Goal: Task Accomplishment & Management: Complete application form

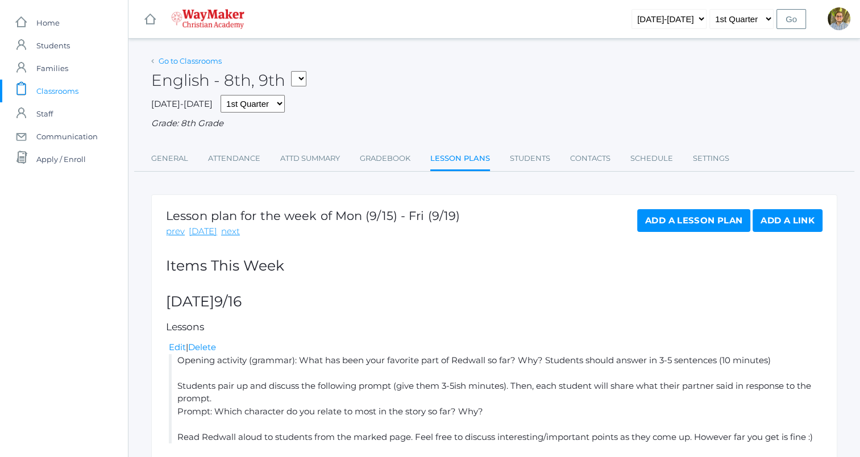
click at [178, 58] on link "Go to Classrooms" at bounding box center [190, 60] width 63 height 9
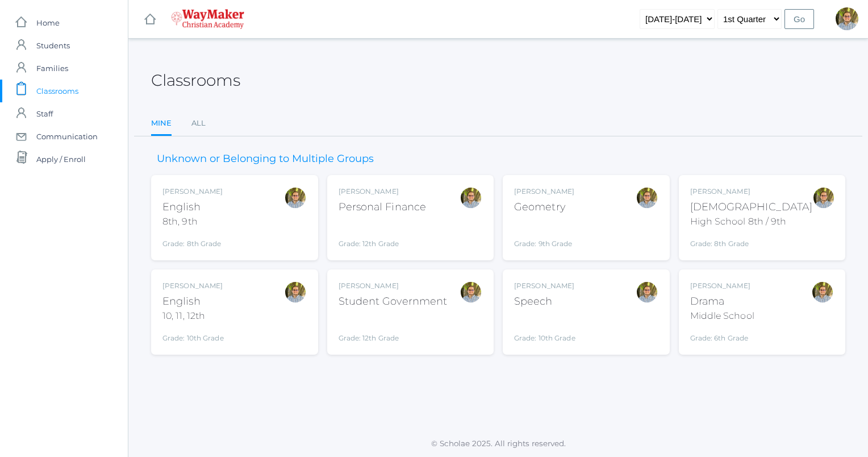
click at [236, 309] on div "Kylen Braileanu English 10, 11, 12th Grade: 10th Grade HSENGLISH" at bounding box center [235, 312] width 144 height 63
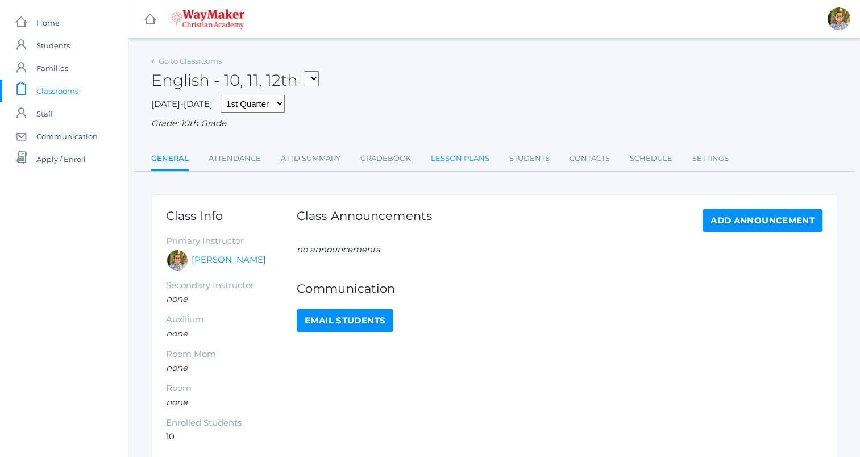
click at [448, 169] on link "Lesson Plans" at bounding box center [460, 158] width 59 height 23
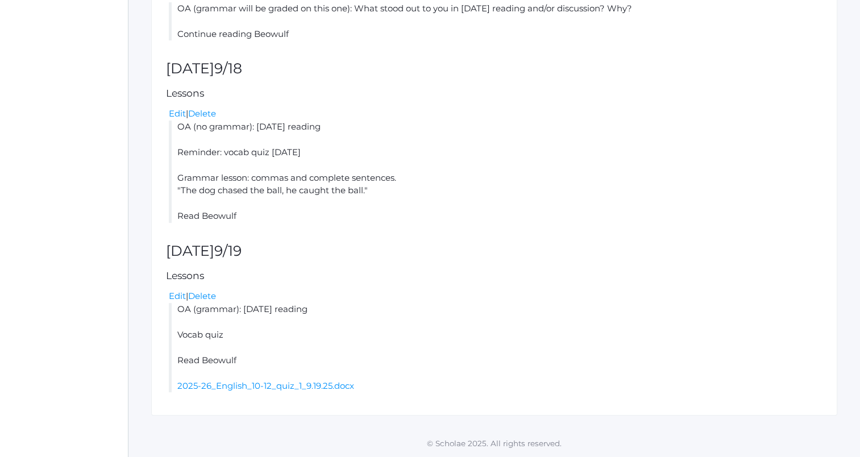
scroll to position [534, 0]
click at [213, 386] on link "2025-26_English_10-12_quiz_1_9.19.25.docx" at bounding box center [265, 385] width 177 height 11
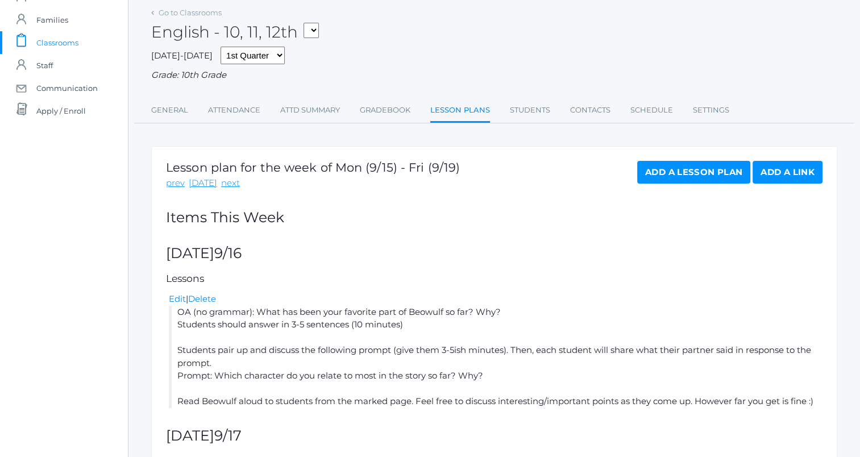
scroll to position [0, 0]
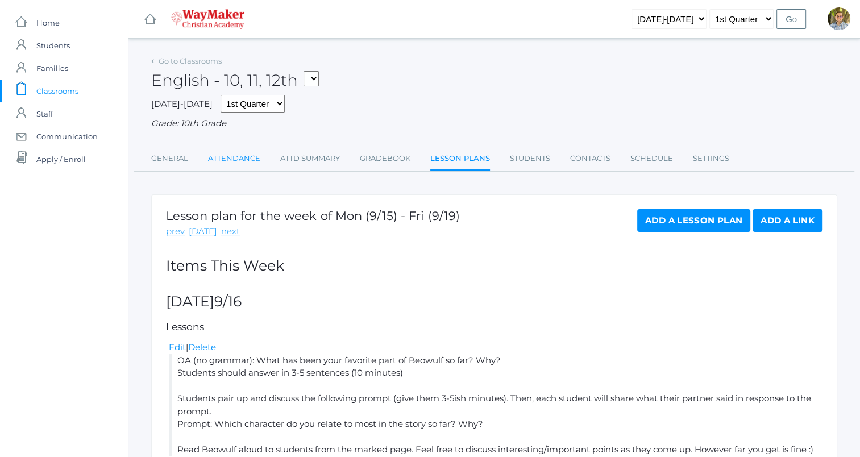
click at [216, 163] on link "Attendance" at bounding box center [234, 158] width 52 height 23
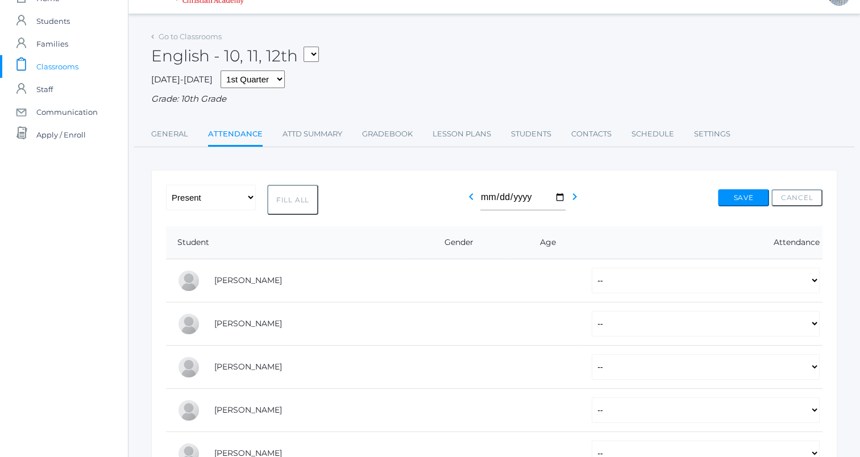
scroll to position [22, 0]
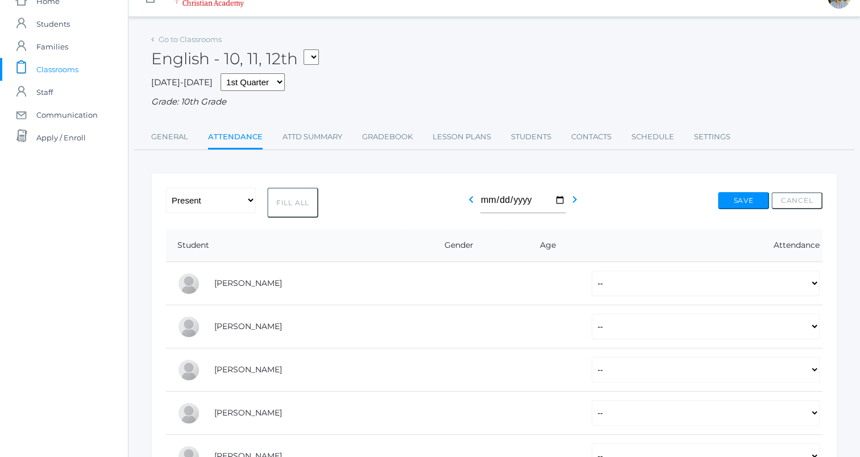
click at [291, 201] on button "Fill All" at bounding box center [292, 203] width 51 height 30
select select "P"
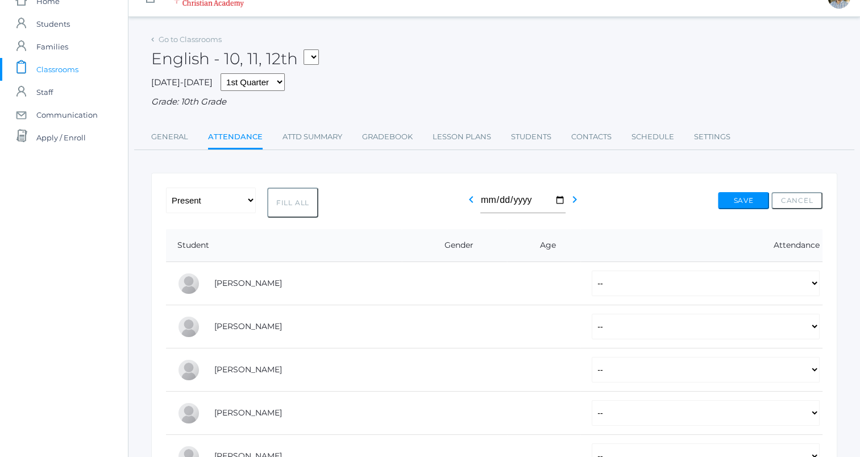
select select "P"
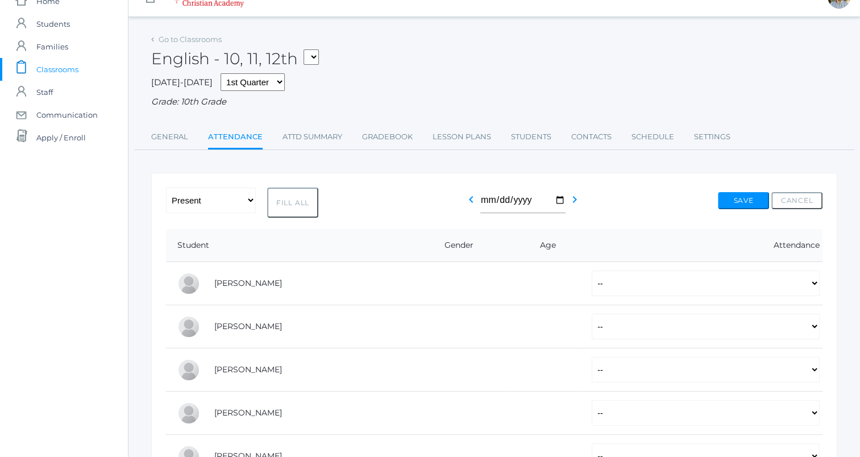
select select "P"
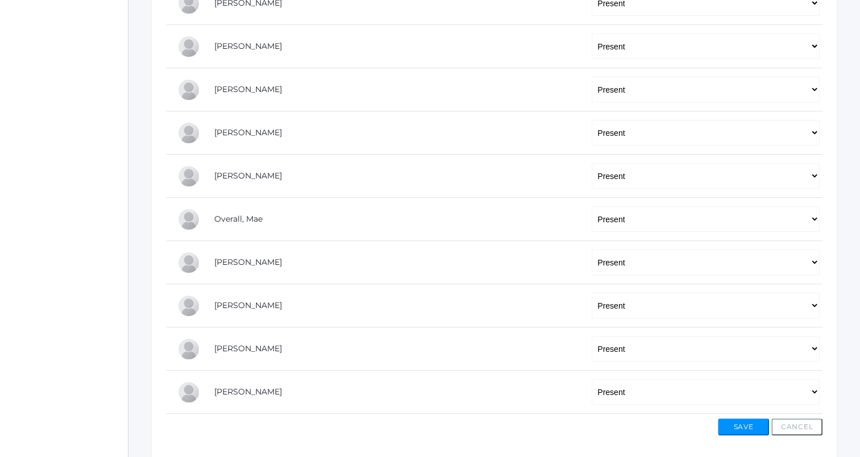
scroll to position [306, 0]
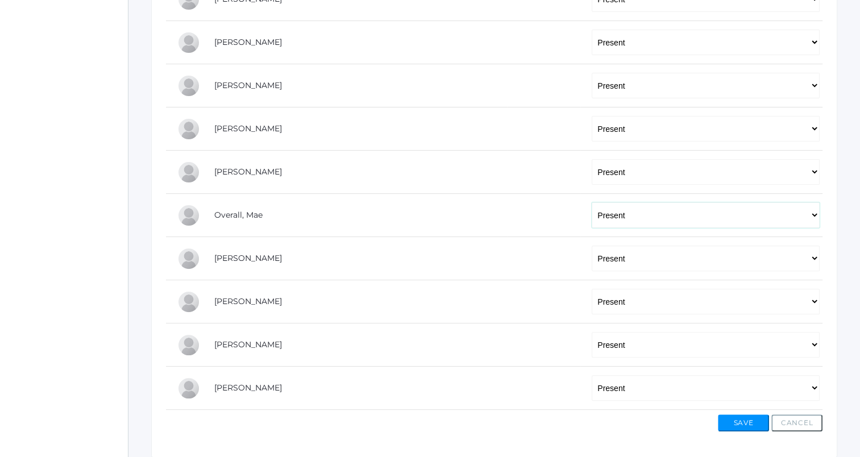
click at [625, 219] on select "-- Present Tardy Excused Tardy Unexcused Absent Excused Absent Unexcused" at bounding box center [706, 215] width 228 height 26
select select "AE"
click at [592, 202] on select "-- Present Tardy Excused Tardy Unexcused Absent Excused Absent Unexcused" at bounding box center [706, 215] width 228 height 26
click at [637, 259] on select "-- Present Tardy Excused Tardy Unexcused Absent Excused Absent Unexcused" at bounding box center [706, 259] width 228 height 26
select select "TU"
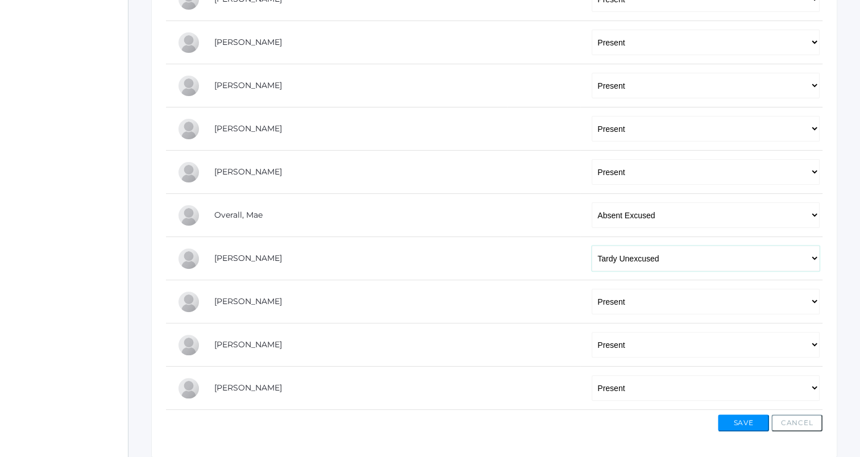
click at [592, 246] on select "-- Present Tardy Excused Tardy Unexcused Absent Excused Absent Unexcused" at bounding box center [706, 259] width 228 height 26
click at [655, 296] on select "-- Present Tardy Excused Tardy Unexcused Absent Excused Absent Unexcused" at bounding box center [706, 302] width 228 height 26
click at [650, 350] on select "-- Present Tardy Excused Tardy Unexcused Absent Excused Absent Unexcused" at bounding box center [706, 345] width 228 height 26
select select "AE"
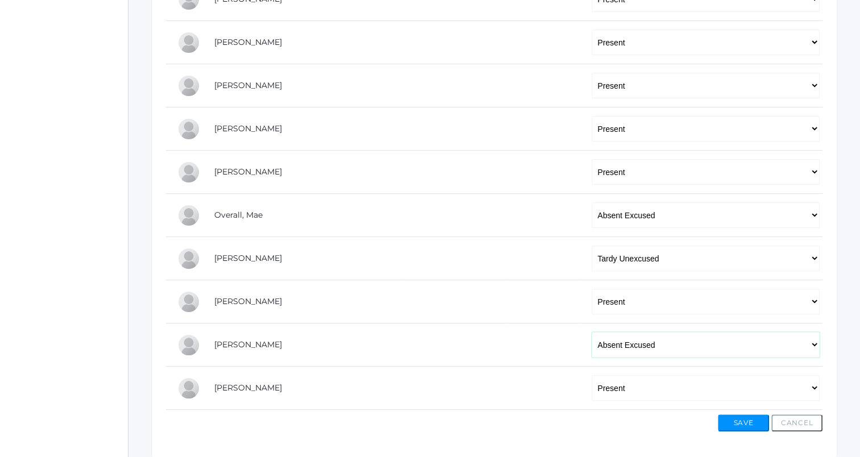
click at [592, 332] on select "-- Present Tardy Excused Tardy Unexcused Absent Excused Absent Unexcused" at bounding box center [706, 345] width 228 height 26
click at [651, 385] on select "-- Present Tardy Excused Tardy Unexcused Absent Excused Absent Unexcused" at bounding box center [706, 388] width 228 height 26
select select "AE"
click at [592, 375] on select "-- Present Tardy Excused Tardy Unexcused Absent Excused Absent Unexcused" at bounding box center [706, 388] width 228 height 26
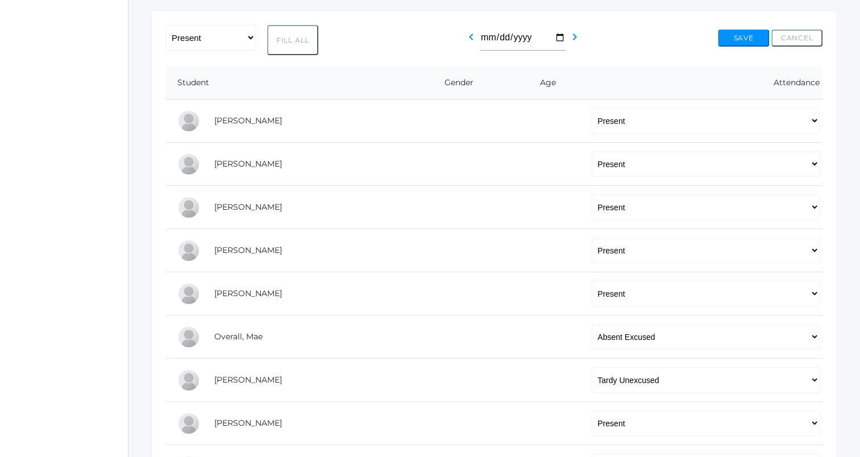
scroll to position [0, 0]
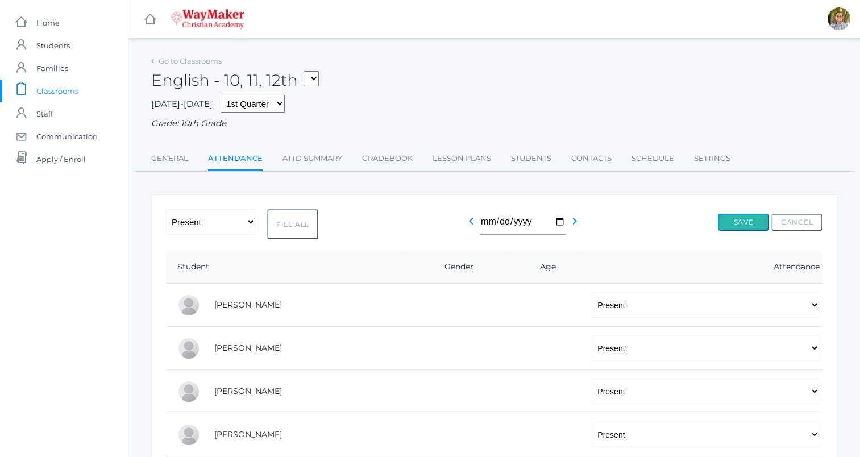
click at [740, 225] on button "Save" at bounding box center [743, 222] width 51 height 17
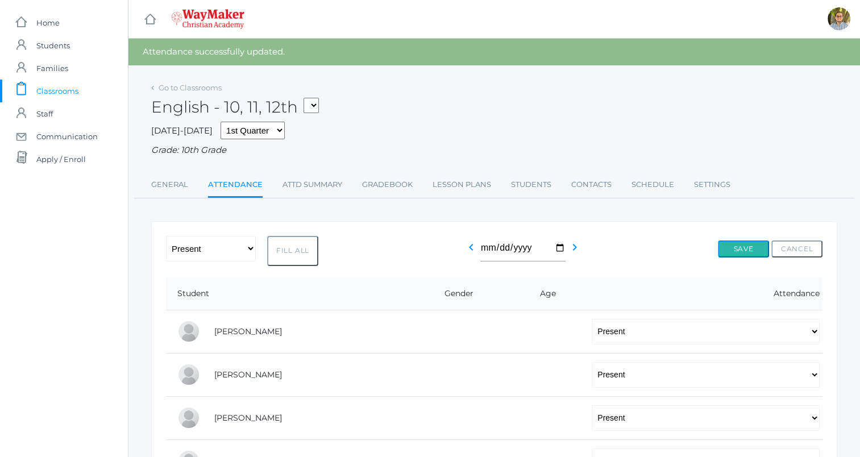
click at [748, 251] on button "Save" at bounding box center [743, 248] width 51 height 17
